Goal: Task Accomplishment & Management: Complete application form

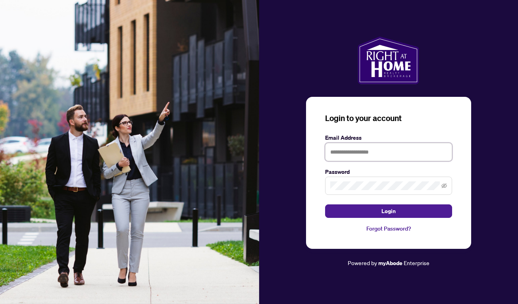
click at [355, 152] on input "text" at bounding box center [388, 152] width 127 height 18
click at [351, 155] on input "text" at bounding box center [388, 152] width 127 height 18
click at [346, 148] on input "text" at bounding box center [388, 152] width 127 height 18
type input "**********"
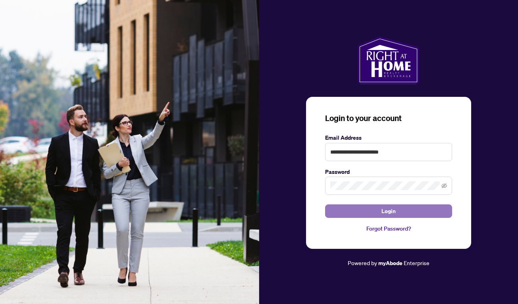
click at [396, 212] on button "Login" at bounding box center [388, 210] width 127 height 13
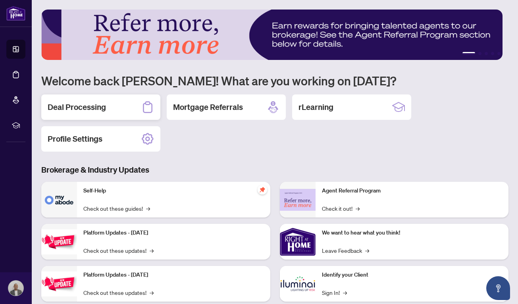
click at [111, 109] on div "Deal Processing" at bounding box center [100, 106] width 119 height 25
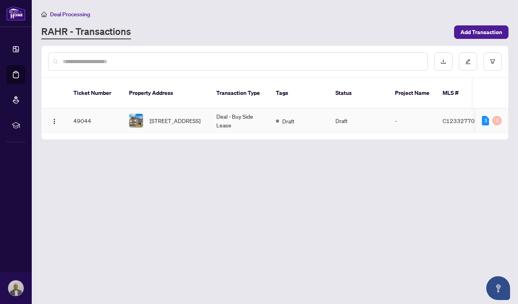
click at [150, 116] on span "[STREET_ADDRESS]" at bounding box center [175, 120] width 51 height 9
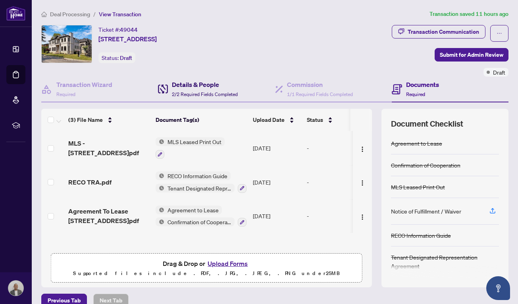
click at [208, 92] on span "2/2 Required Fields Completed" at bounding box center [205, 94] width 66 height 6
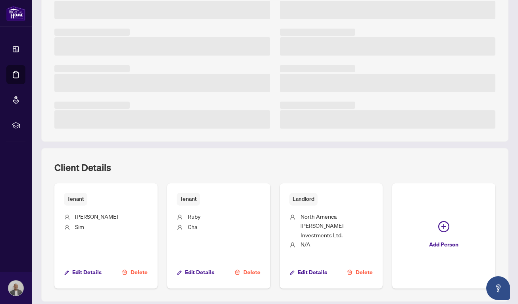
scroll to position [197, 0]
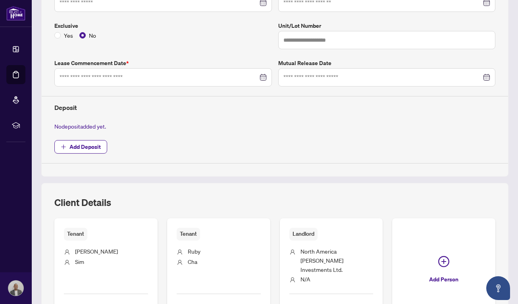
type input "**********"
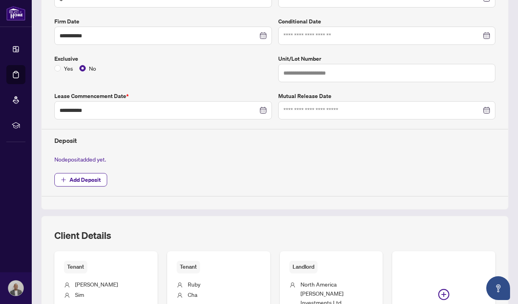
scroll to position [157, 0]
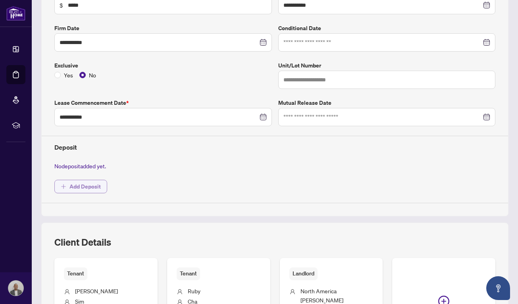
click at [89, 187] on span "Add Deposit" at bounding box center [84, 186] width 31 height 13
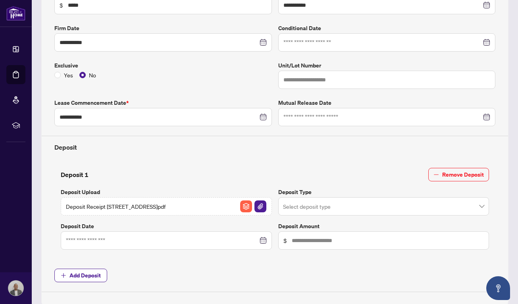
click at [335, 203] on input "search" at bounding box center [380, 207] width 194 height 17
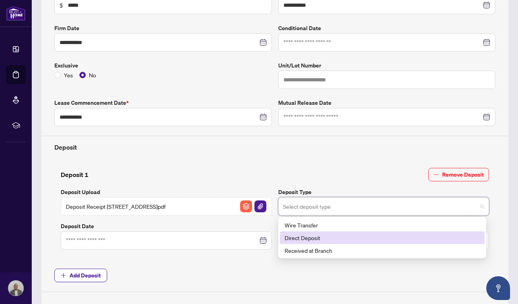
click at [312, 237] on div "Direct Deposit" at bounding box center [381, 237] width 195 height 9
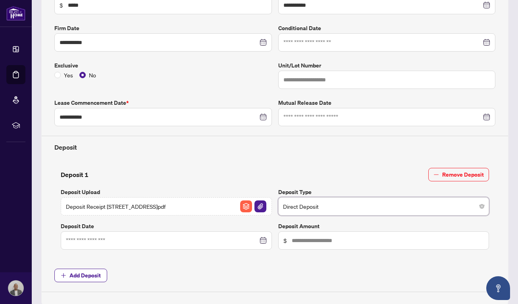
click at [259, 237] on div at bounding box center [166, 240] width 201 height 9
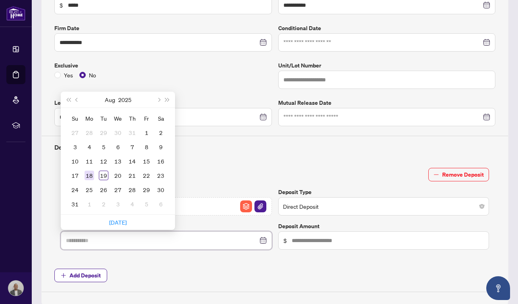
type input "**********"
click at [89, 176] on div "18" at bounding box center [89, 176] width 10 height 10
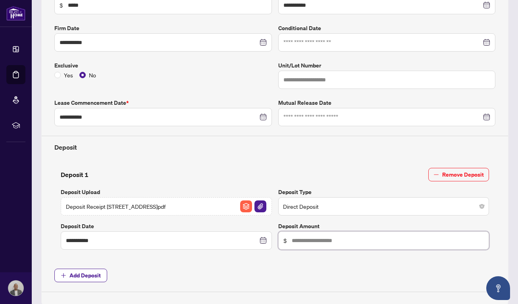
click at [301, 238] on input "text" at bounding box center [388, 240] width 192 height 9
type input "******"
click at [293, 253] on div "**********" at bounding box center [274, 210] width 447 height 98
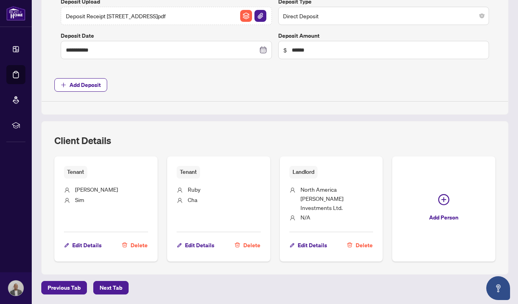
scroll to position [366, 0]
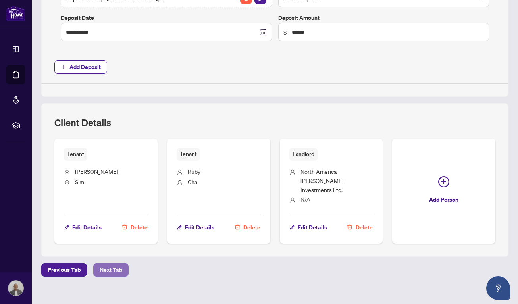
click at [107, 263] on span "Next Tab" at bounding box center [111, 269] width 23 height 13
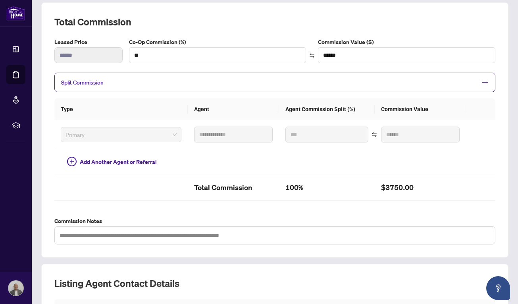
scroll to position [248, 0]
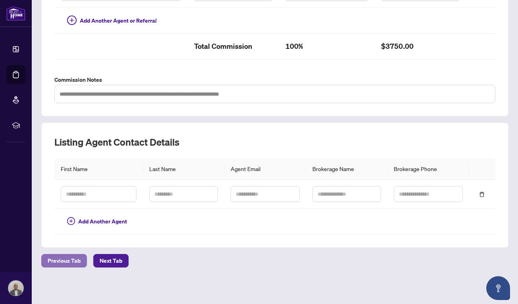
click at [74, 263] on span "Previous Tab" at bounding box center [64, 260] width 33 height 13
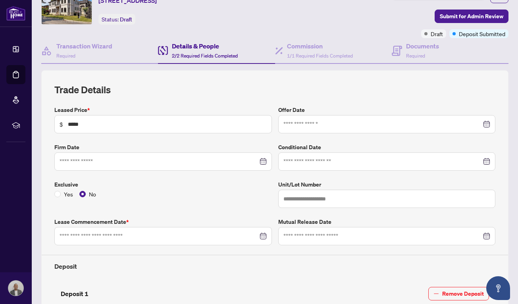
type input "**********"
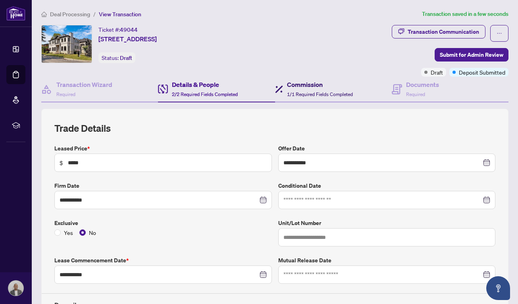
click at [317, 89] on div "Commission 1/1 Required Fields Completed" at bounding box center [320, 89] width 66 height 19
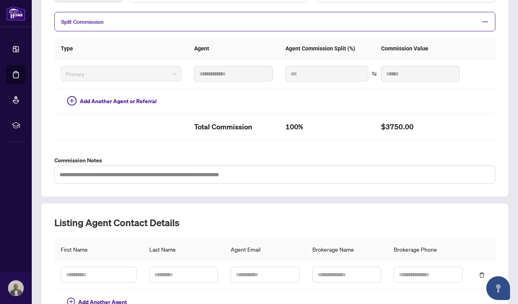
scroll to position [10, 0]
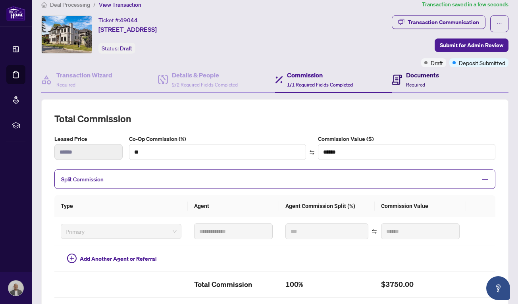
click at [410, 77] on h4 "Documents" at bounding box center [422, 75] width 33 height 10
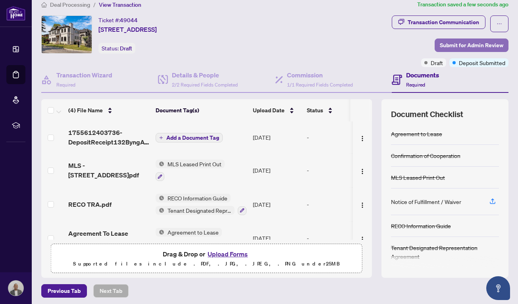
click at [463, 47] on span "Submit for Admin Review" at bounding box center [471, 45] width 63 height 13
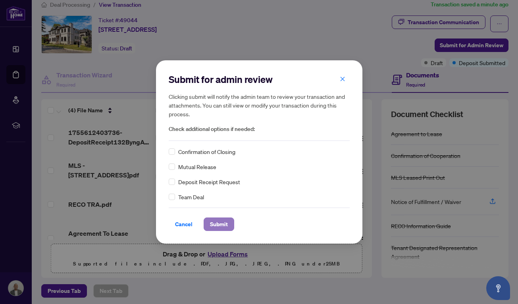
click at [223, 223] on span "Submit" at bounding box center [219, 224] width 18 height 13
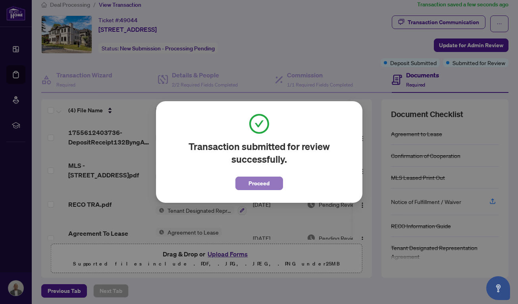
click at [270, 183] on button "Proceed" at bounding box center [259, 183] width 48 height 13
